Goal: Task Accomplishment & Management: Manage account settings

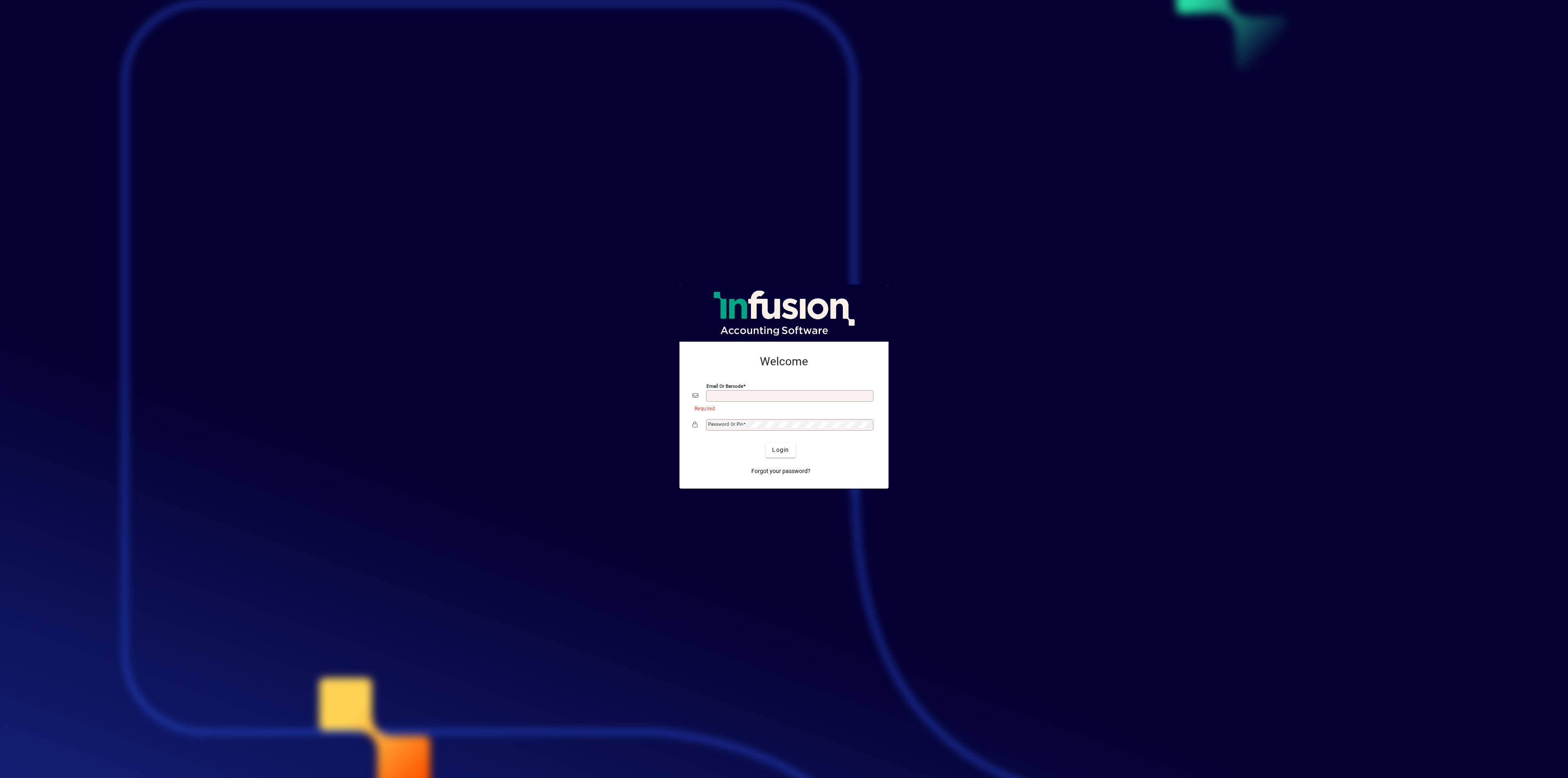
type input "**********"
click at [789, 456] on span "submit" at bounding box center [780, 450] width 30 height 20
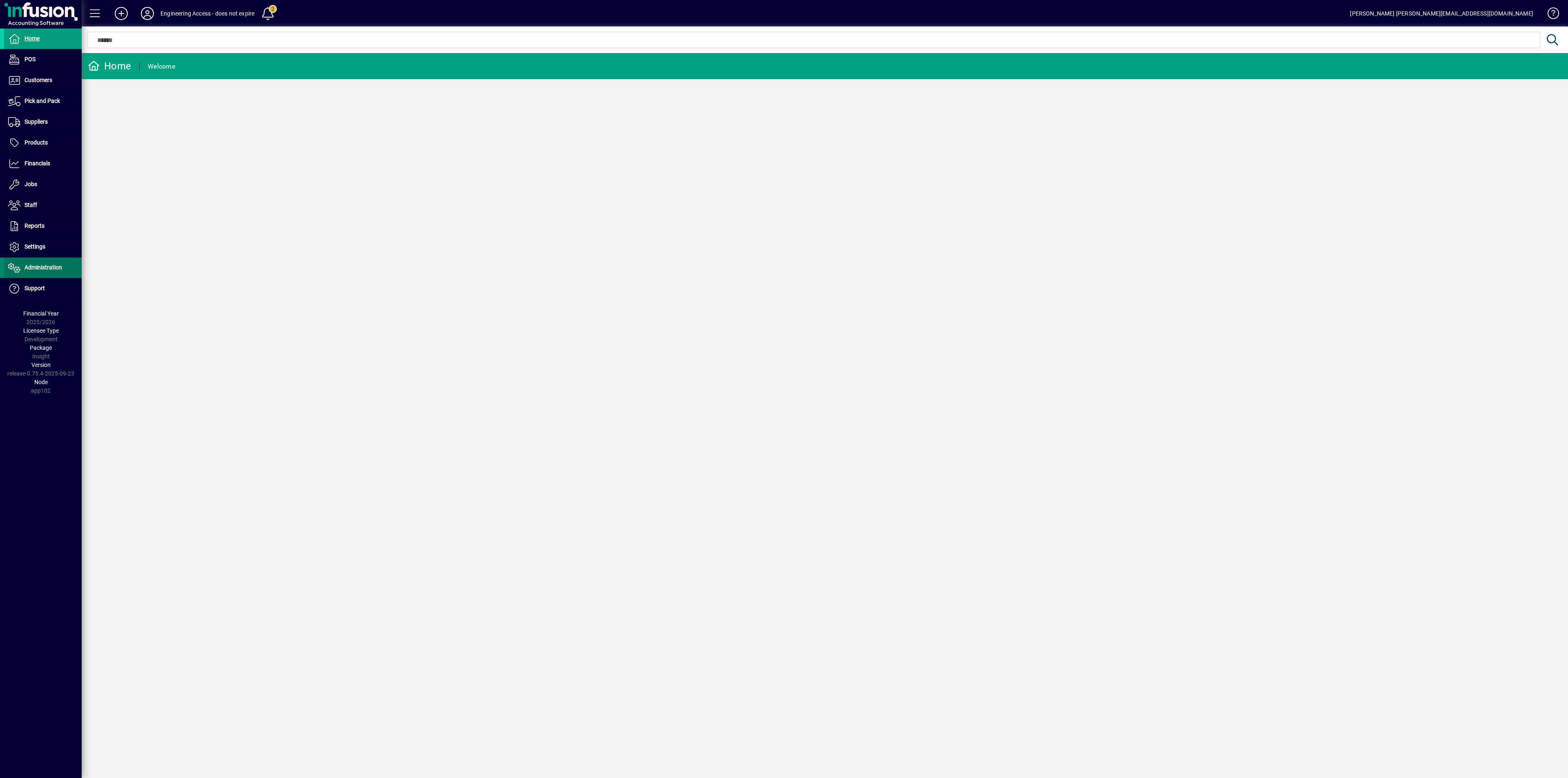
click at [43, 269] on span "Administration" at bounding box center [43, 268] width 37 height 7
click at [29, 284] on span "Licensees" at bounding box center [23, 285] width 30 height 7
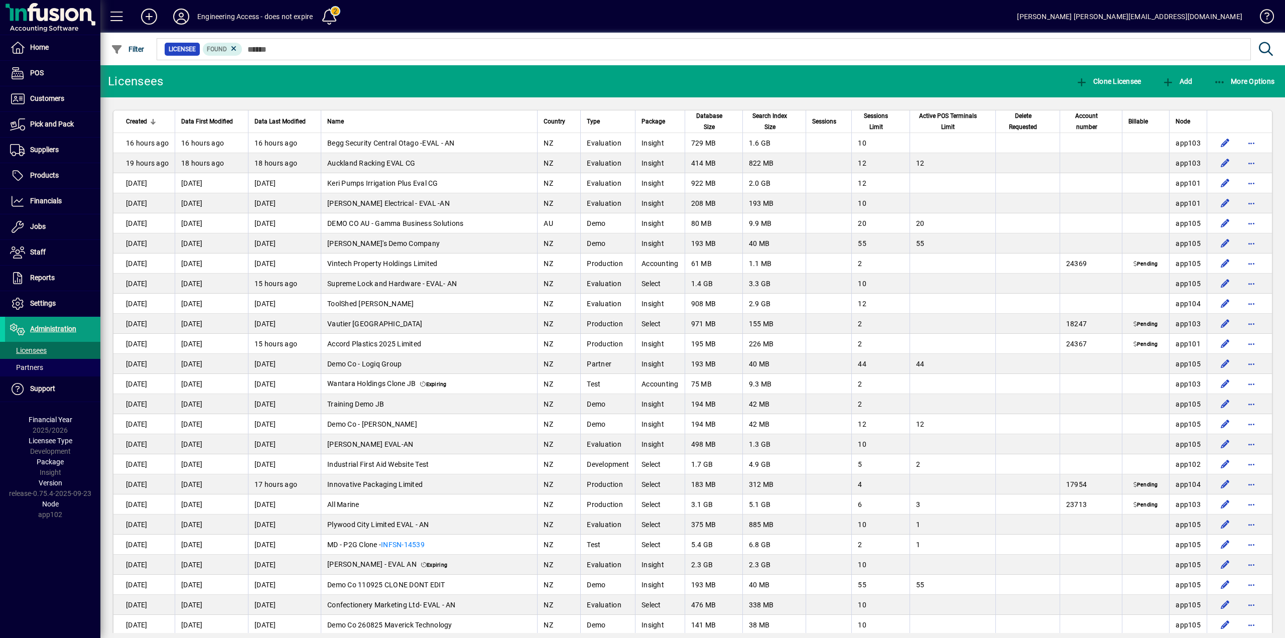
drag, startPoint x: 1842, startPoint y: 1, endPoint x: 1041, endPoint y: 12, distance: 801.9
click at [1041, 12] on mat-toolbar-row "Engineering Access - does not expire 2 [PERSON_NAME] [PERSON_NAME][EMAIL_ADDRES…" at bounding box center [692, 16] width 1184 height 33
click at [1180, 123] on span "Node" at bounding box center [1182, 121] width 15 height 11
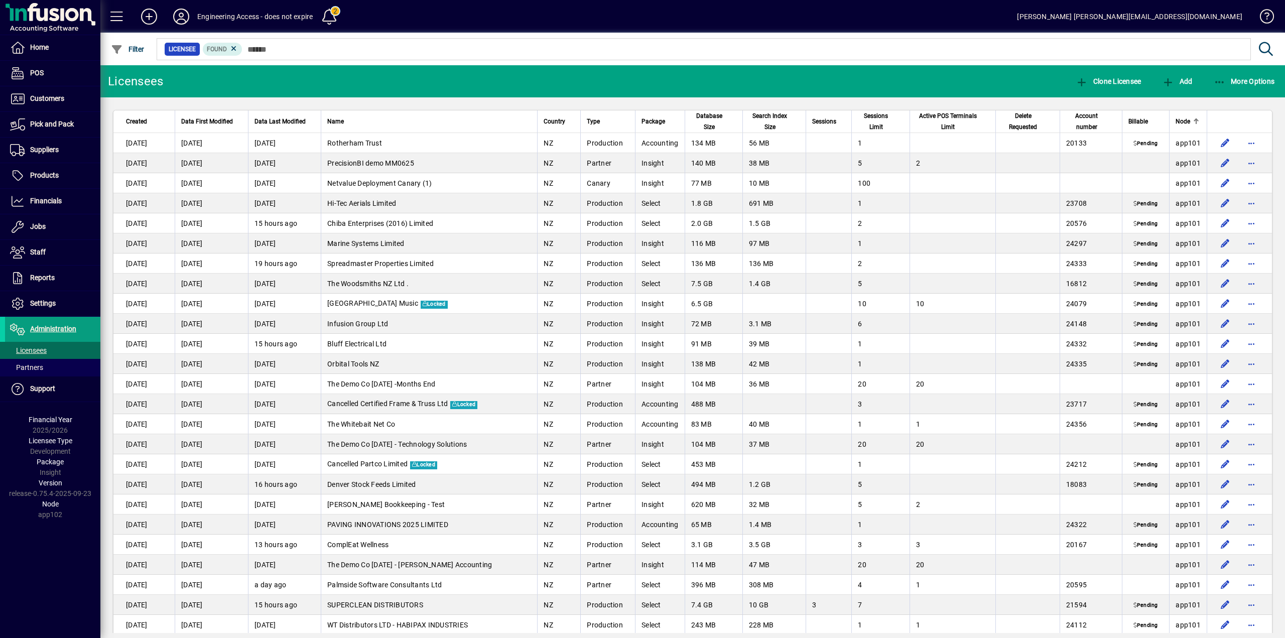
click at [1178, 124] on span "Node" at bounding box center [1182, 121] width 15 height 11
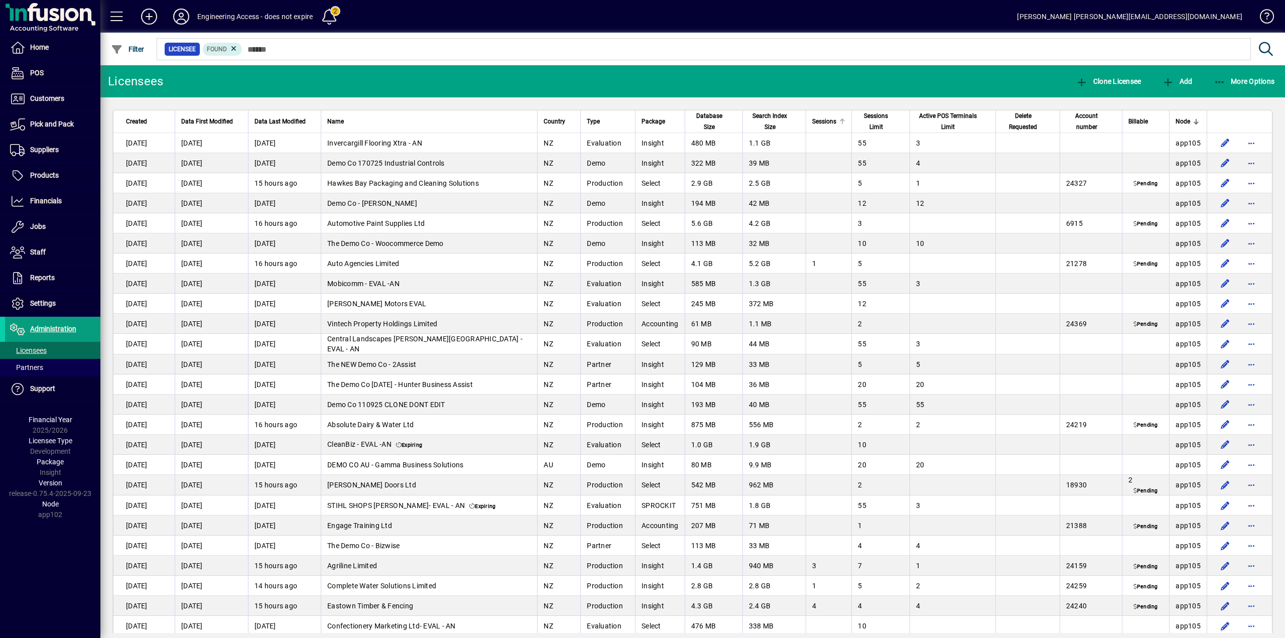
click at [817, 125] on span "Sessions" at bounding box center [824, 121] width 24 height 11
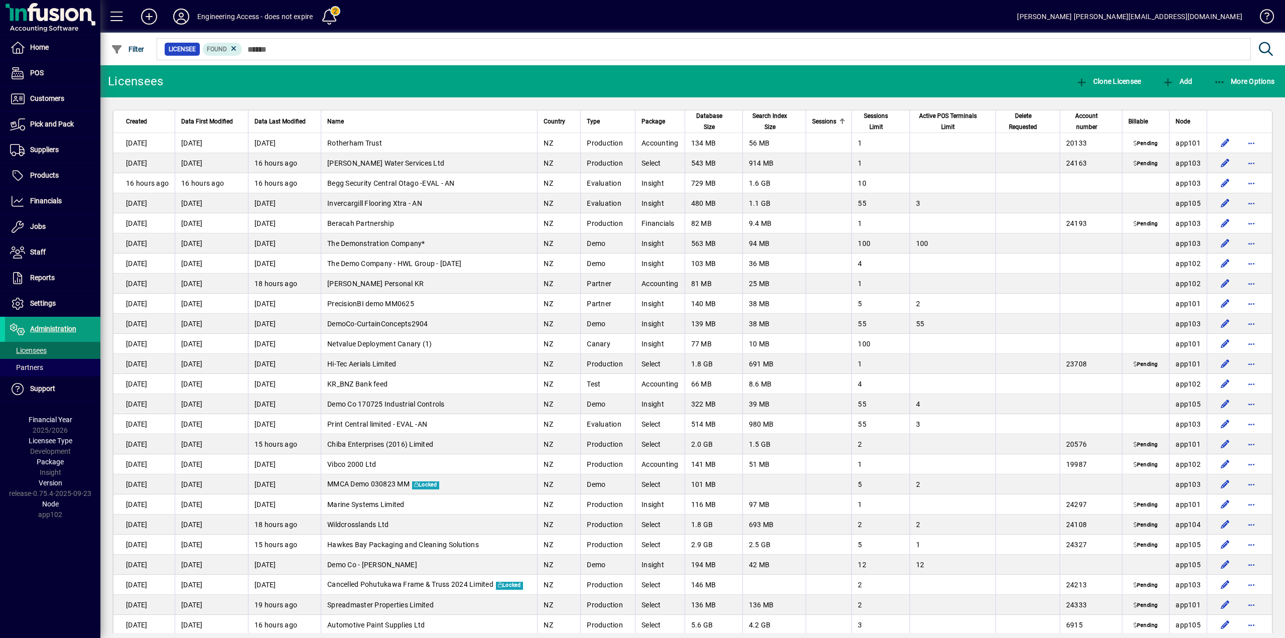
click at [817, 125] on span "Sessions" at bounding box center [824, 121] width 24 height 11
